Goal: Task Accomplishment & Management: Manage account settings

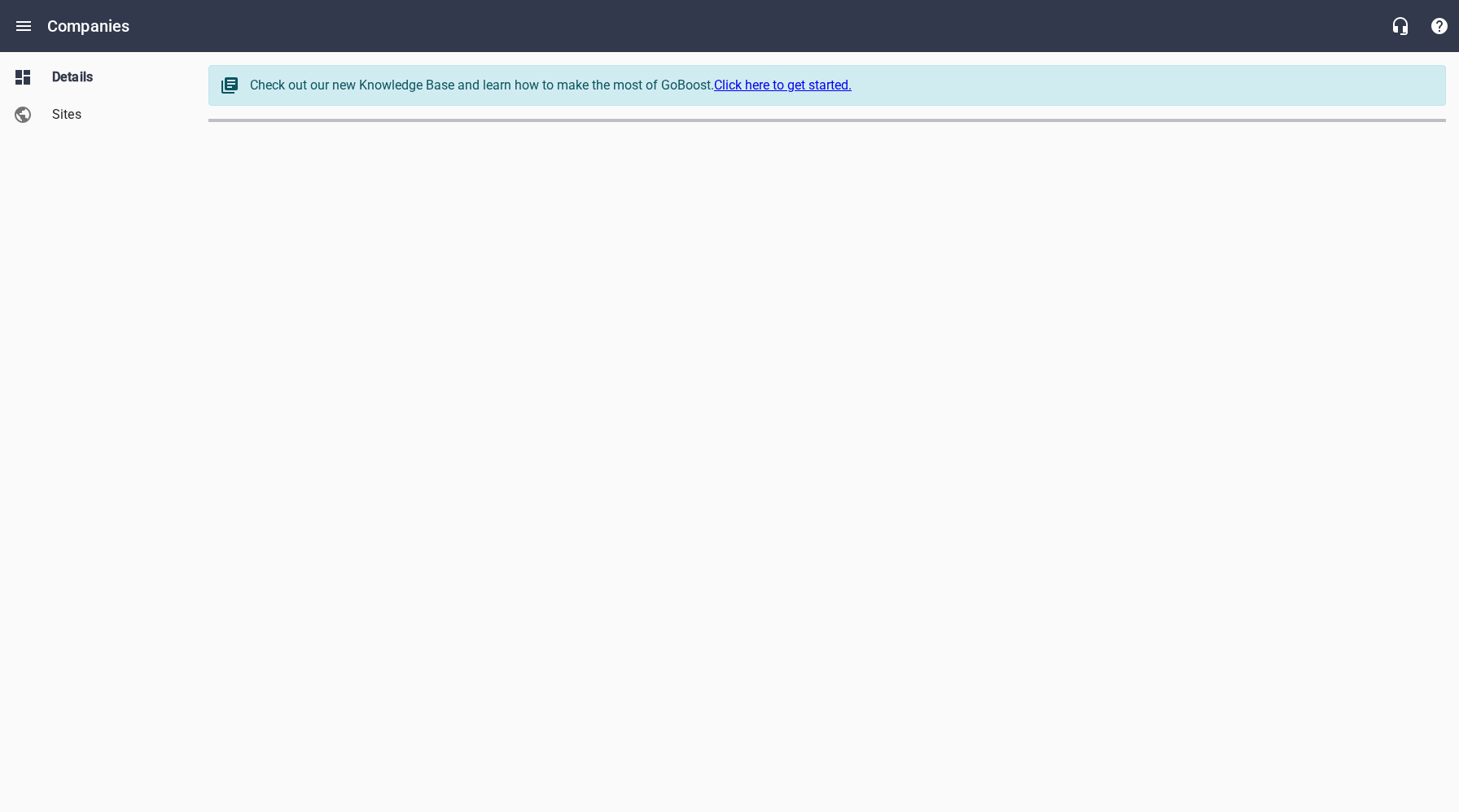
select select "[US_STATE]"
select select "63"
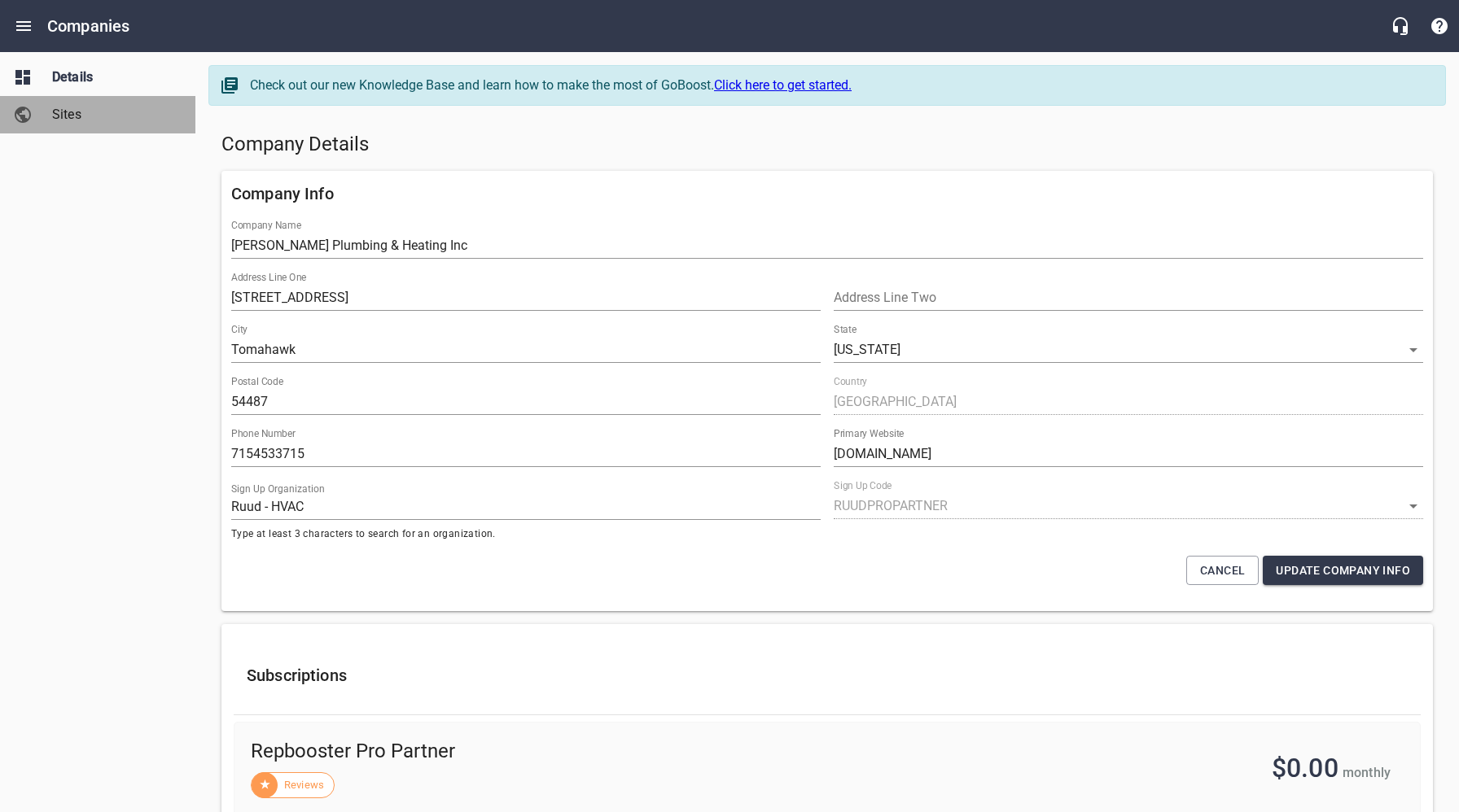
click at [79, 118] on span "Sites" at bounding box center [114, 114] width 123 height 20
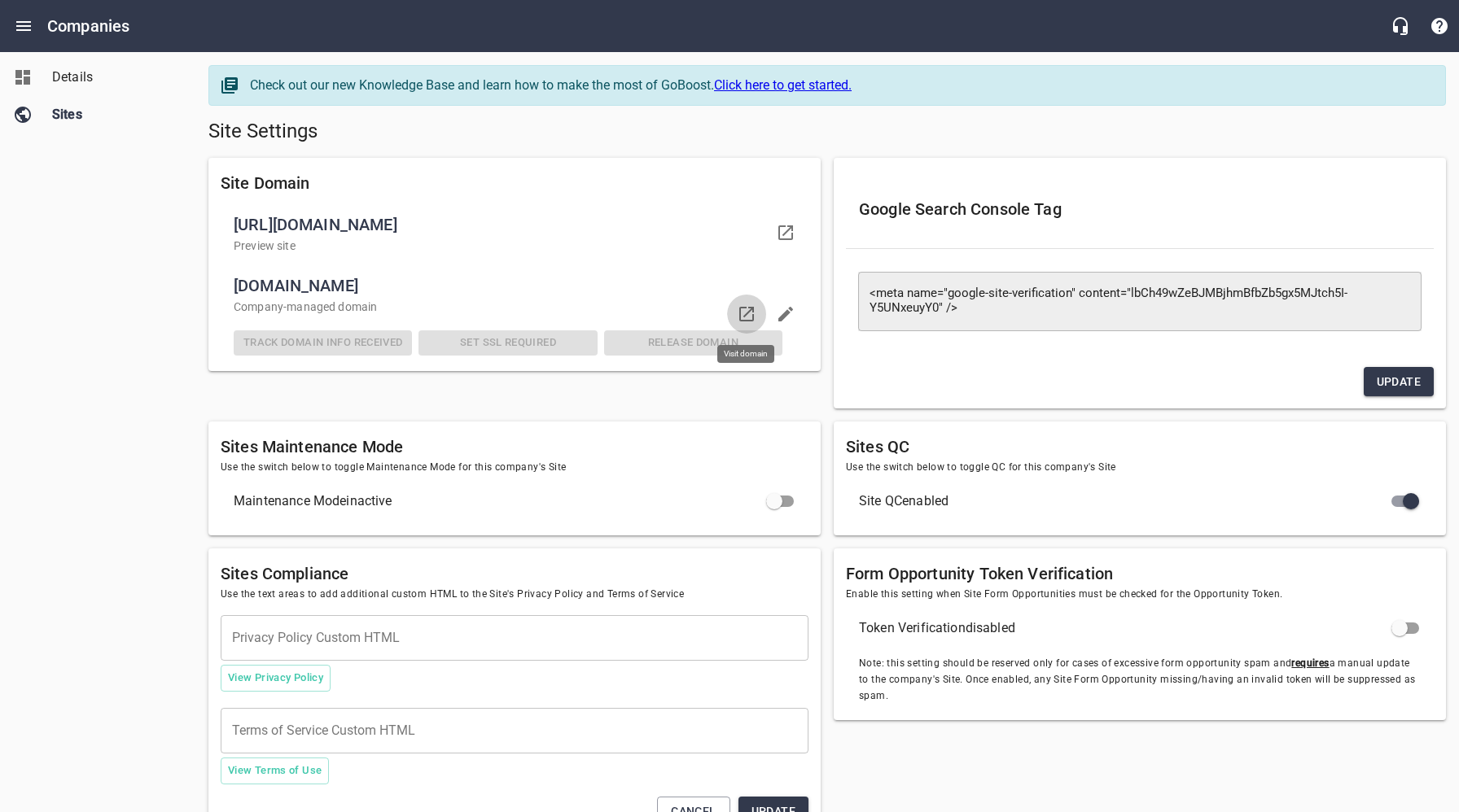
click at [745, 314] on icon at bounding box center [747, 314] width 14 height 14
